Goal: Information Seeking & Learning: Learn about a topic

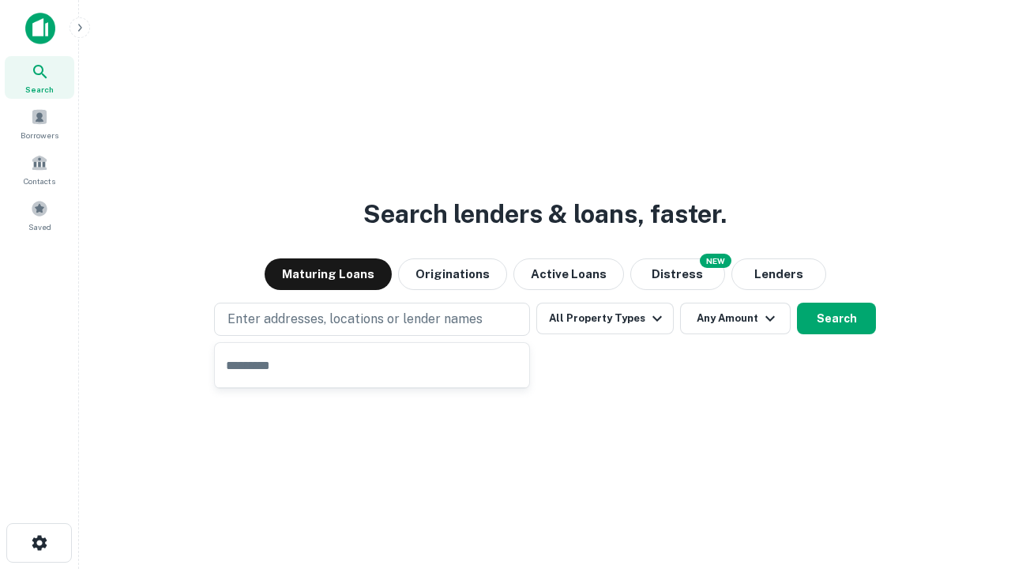
type input "**********"
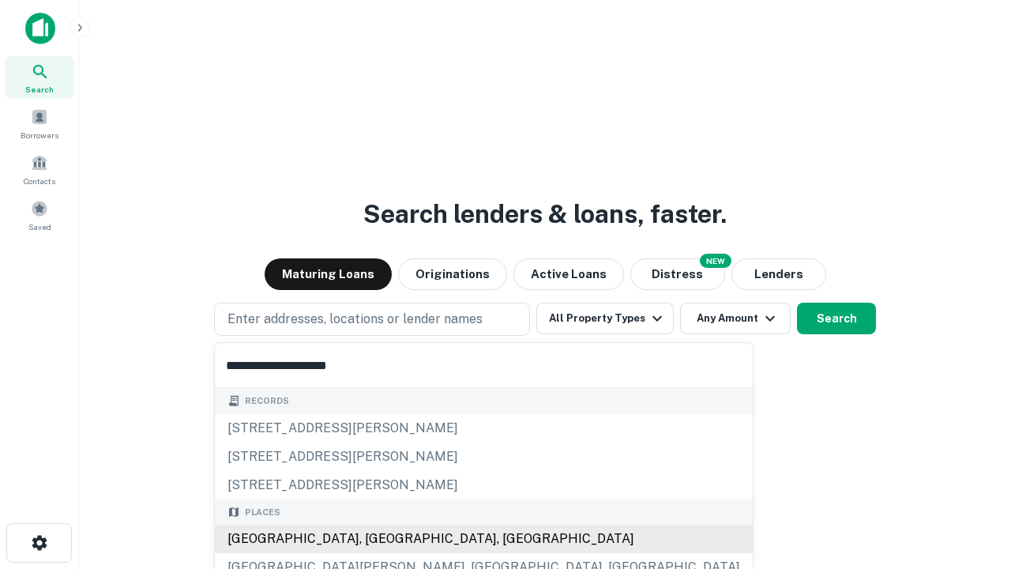
click at [377, 539] on div "[GEOGRAPHIC_DATA], [GEOGRAPHIC_DATA], [GEOGRAPHIC_DATA]" at bounding box center [484, 538] width 538 height 28
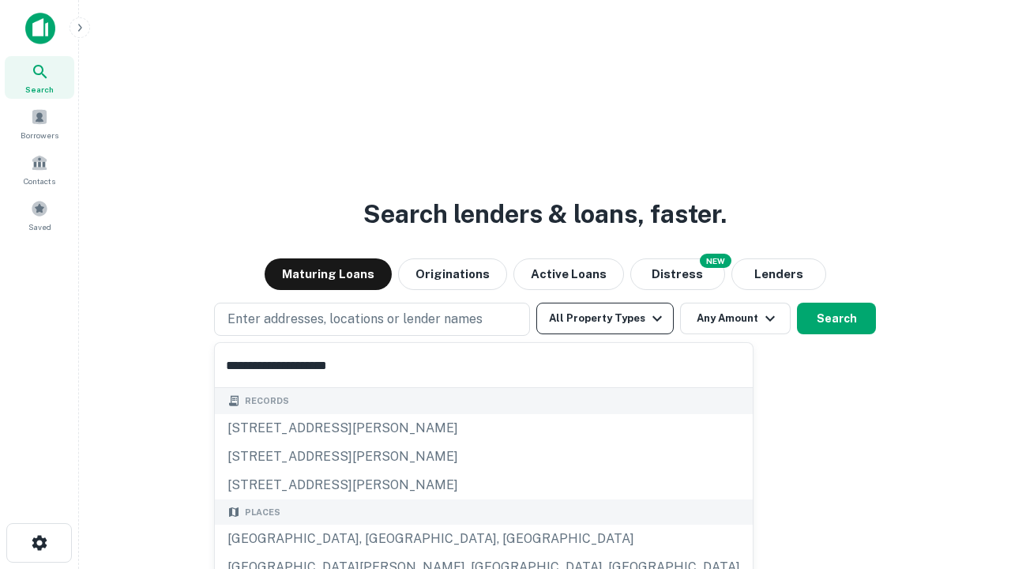
click at [605, 318] on button "All Property Types" at bounding box center [604, 318] width 137 height 32
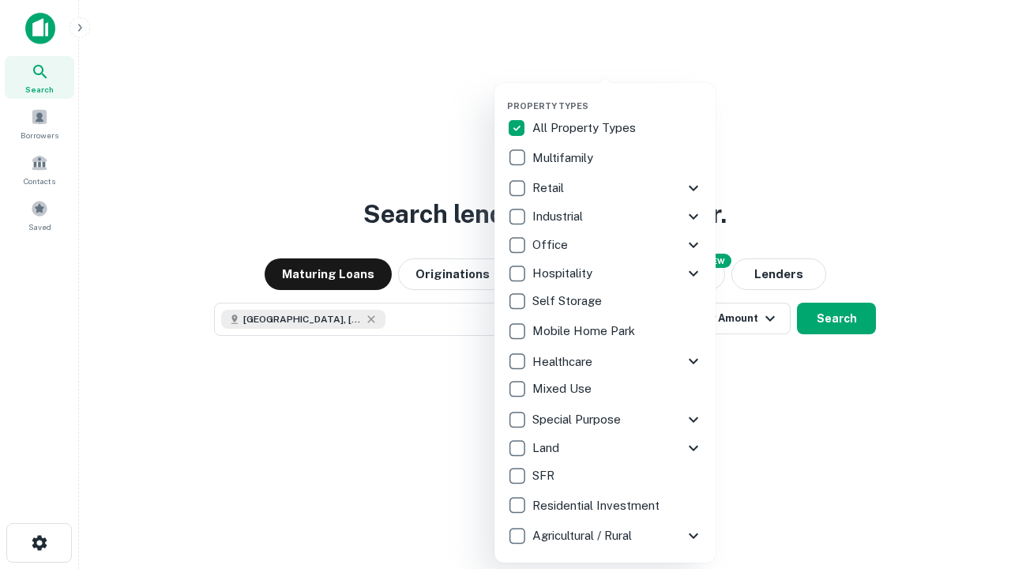
click at [618, 96] on button "button" at bounding box center [617, 96] width 221 height 1
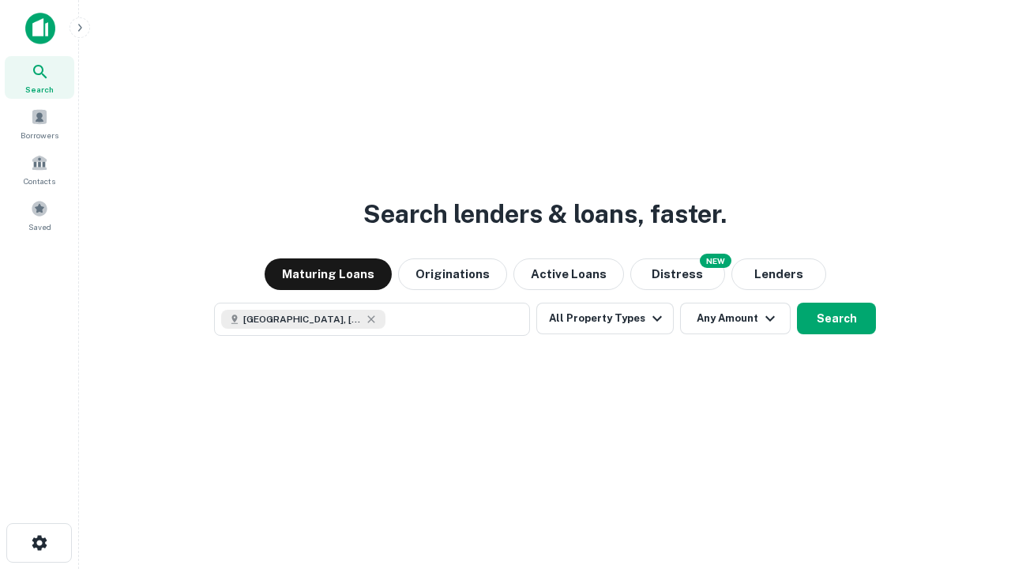
scroll to position [25, 0]
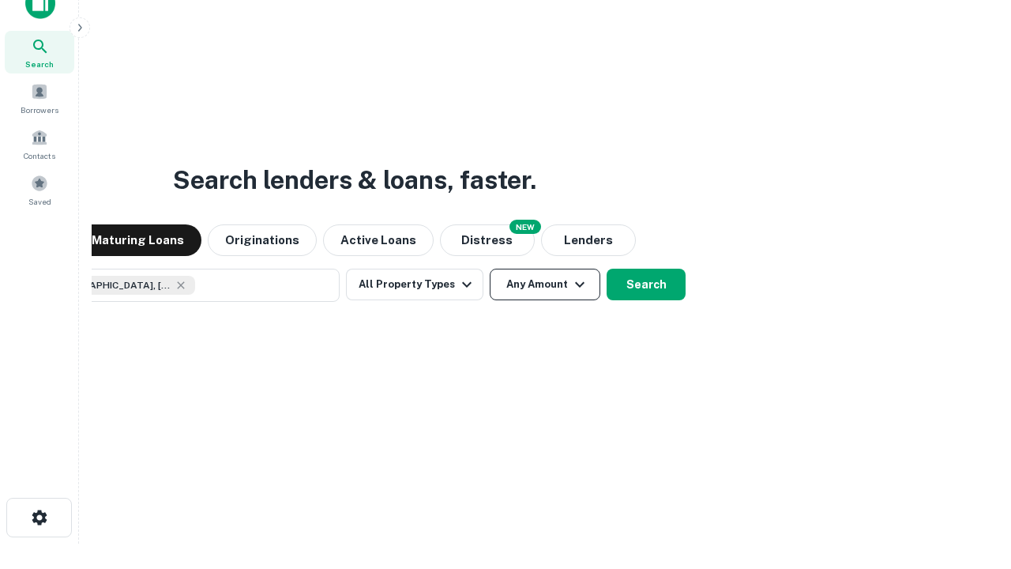
click at [490, 269] on button "Any Amount" at bounding box center [545, 285] width 111 height 32
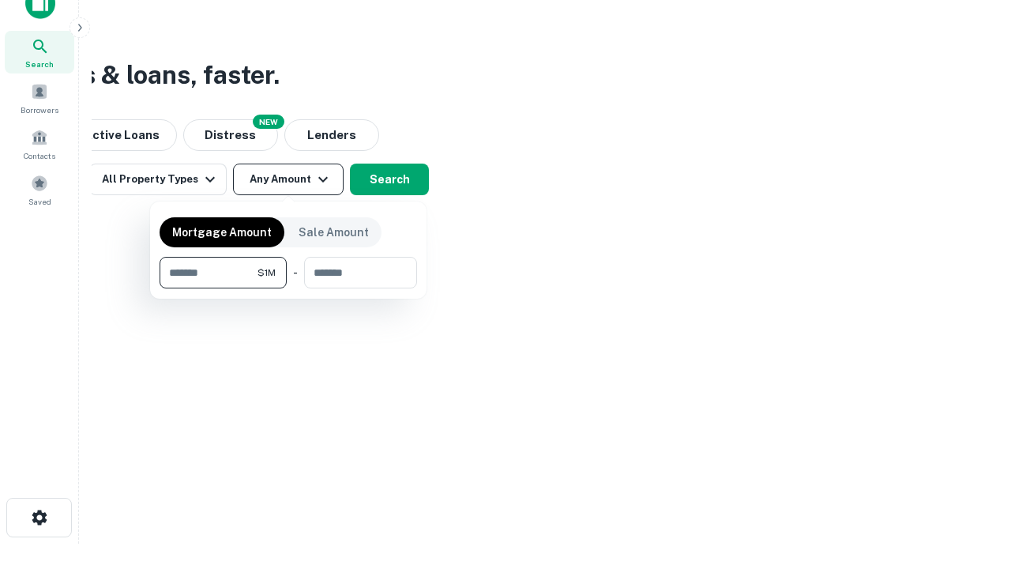
type input "*******"
click at [288, 288] on button "button" at bounding box center [288, 288] width 257 height 1
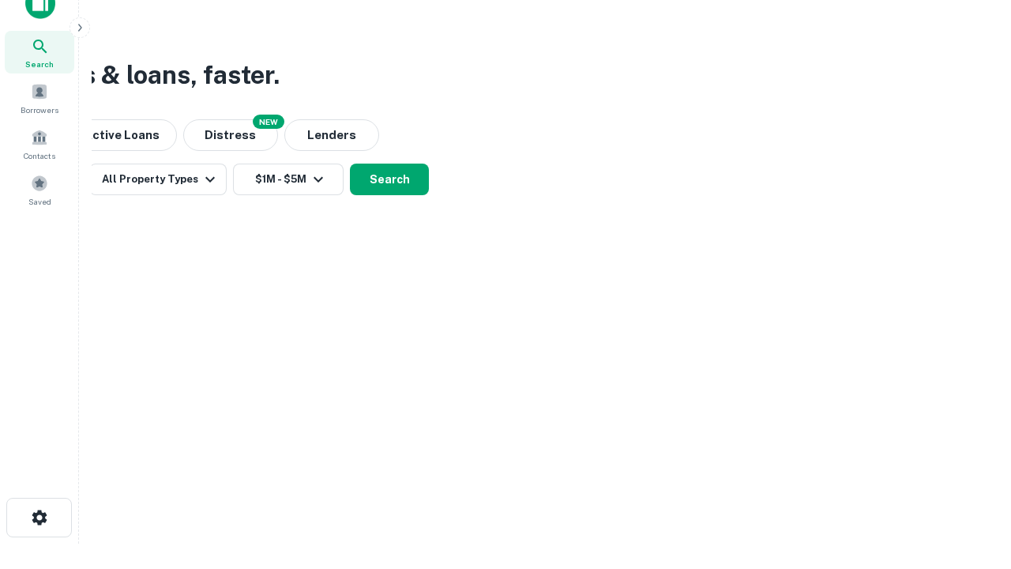
scroll to position [25, 0]
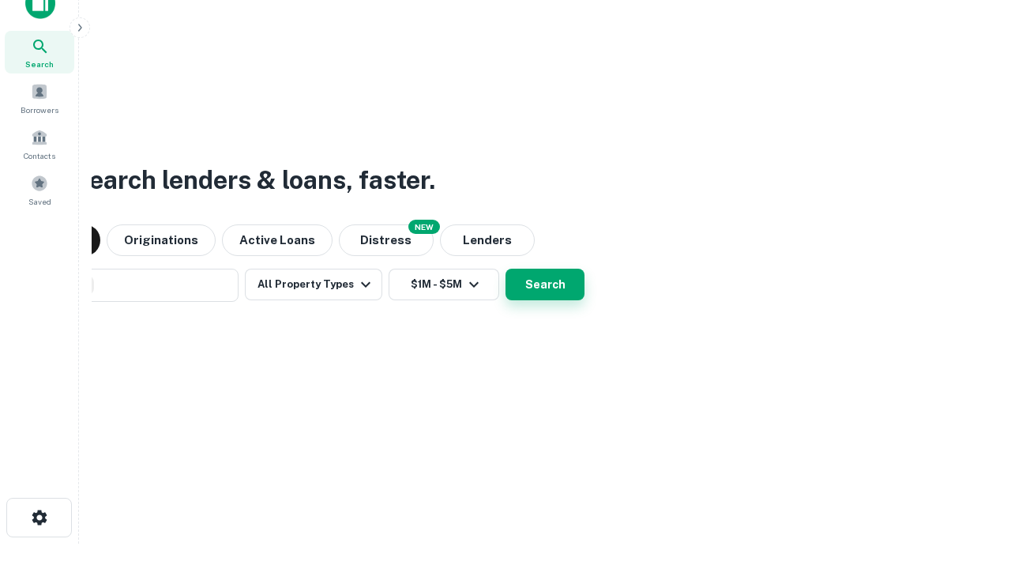
click at [505, 269] on button "Search" at bounding box center [544, 285] width 79 height 32
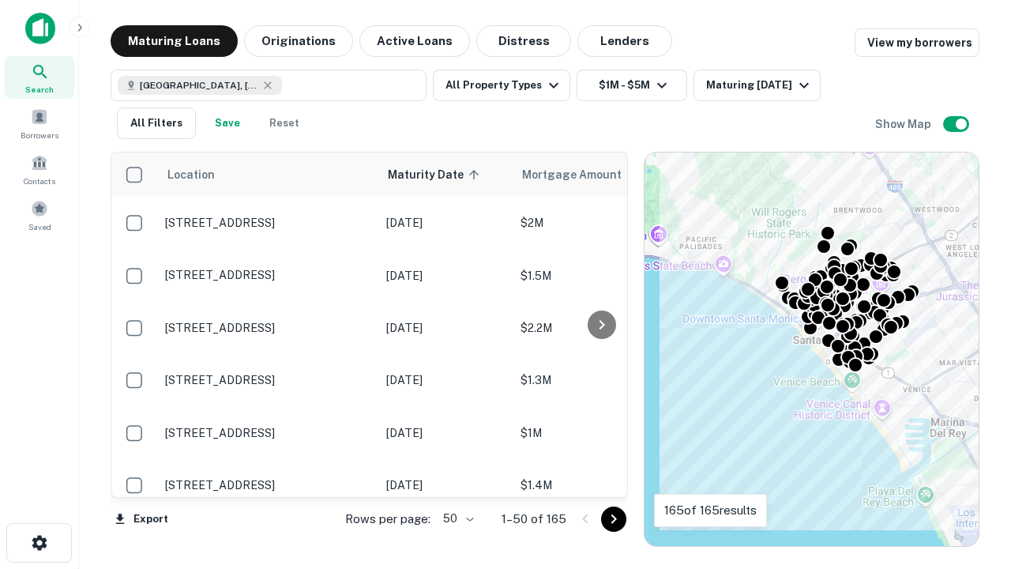
click at [456, 518] on body "Search Borrowers Contacts Saved Maturing Loans Originations Active Loans Distre…" at bounding box center [505, 284] width 1011 height 569
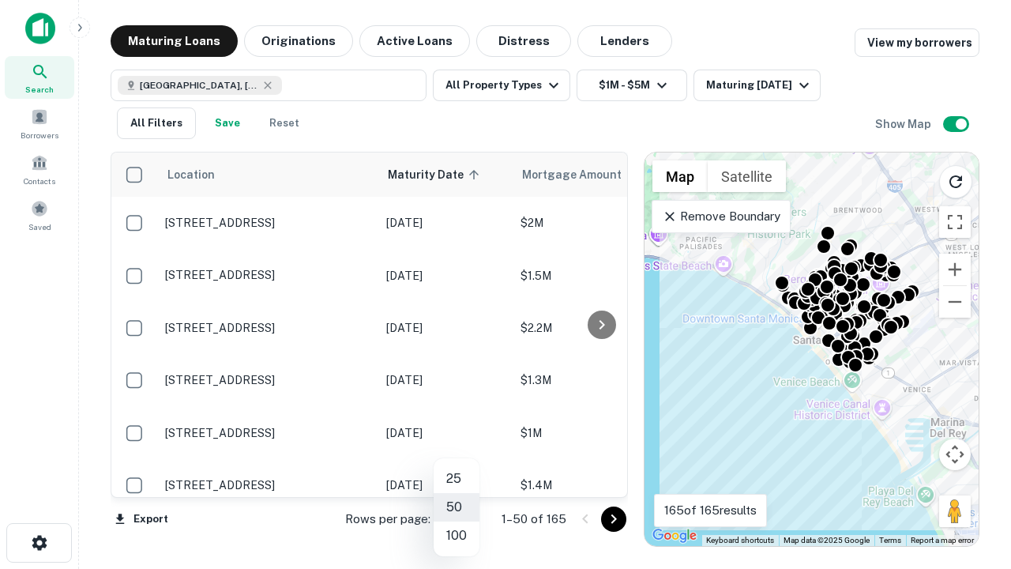
click at [456, 479] on li "25" at bounding box center [457, 478] width 46 height 28
